Goal: Go to known website: Access a specific website the user already knows

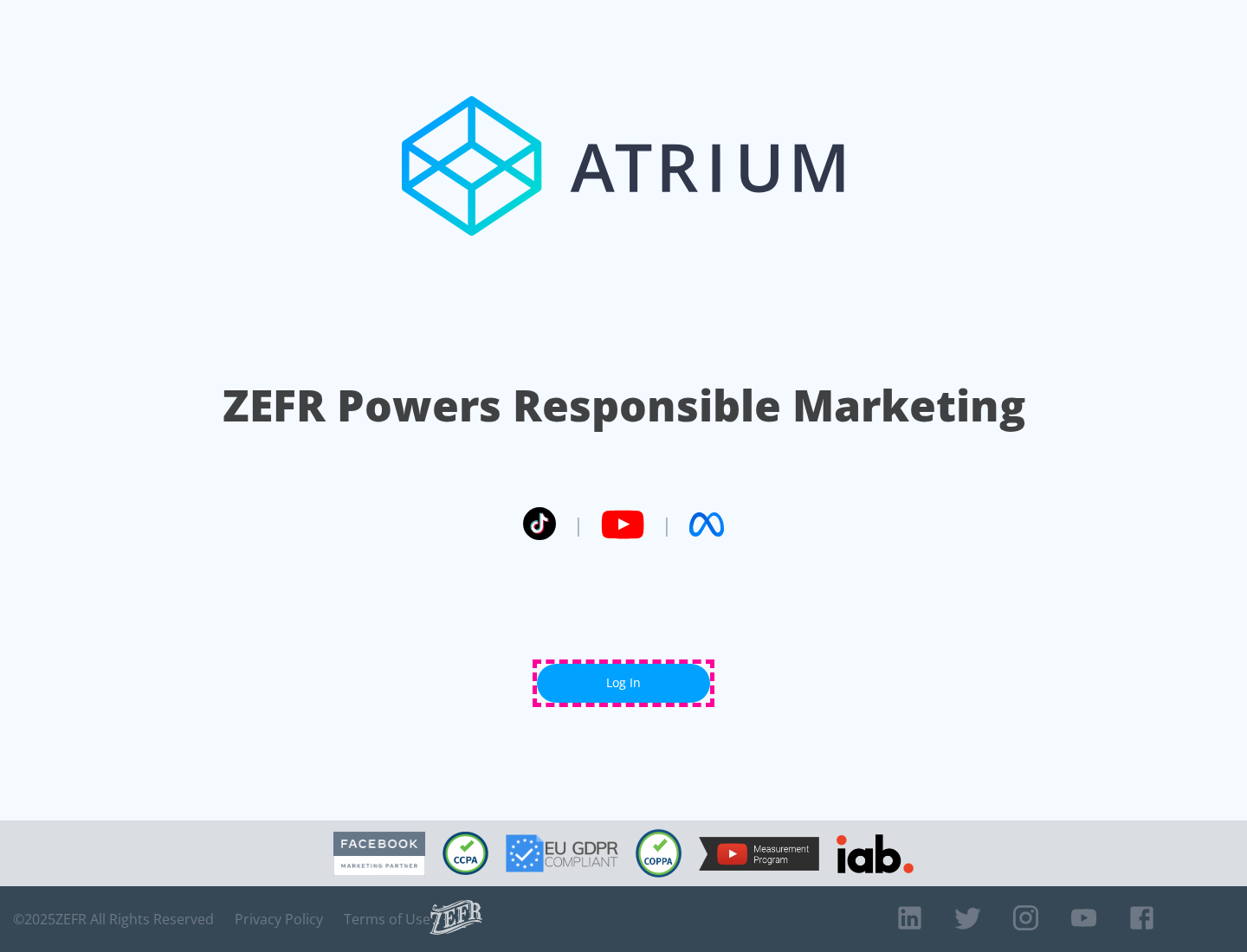
click at [623, 683] on link "Log In" at bounding box center [623, 684] width 173 height 39
